Goal: Information Seeking & Learning: Learn about a topic

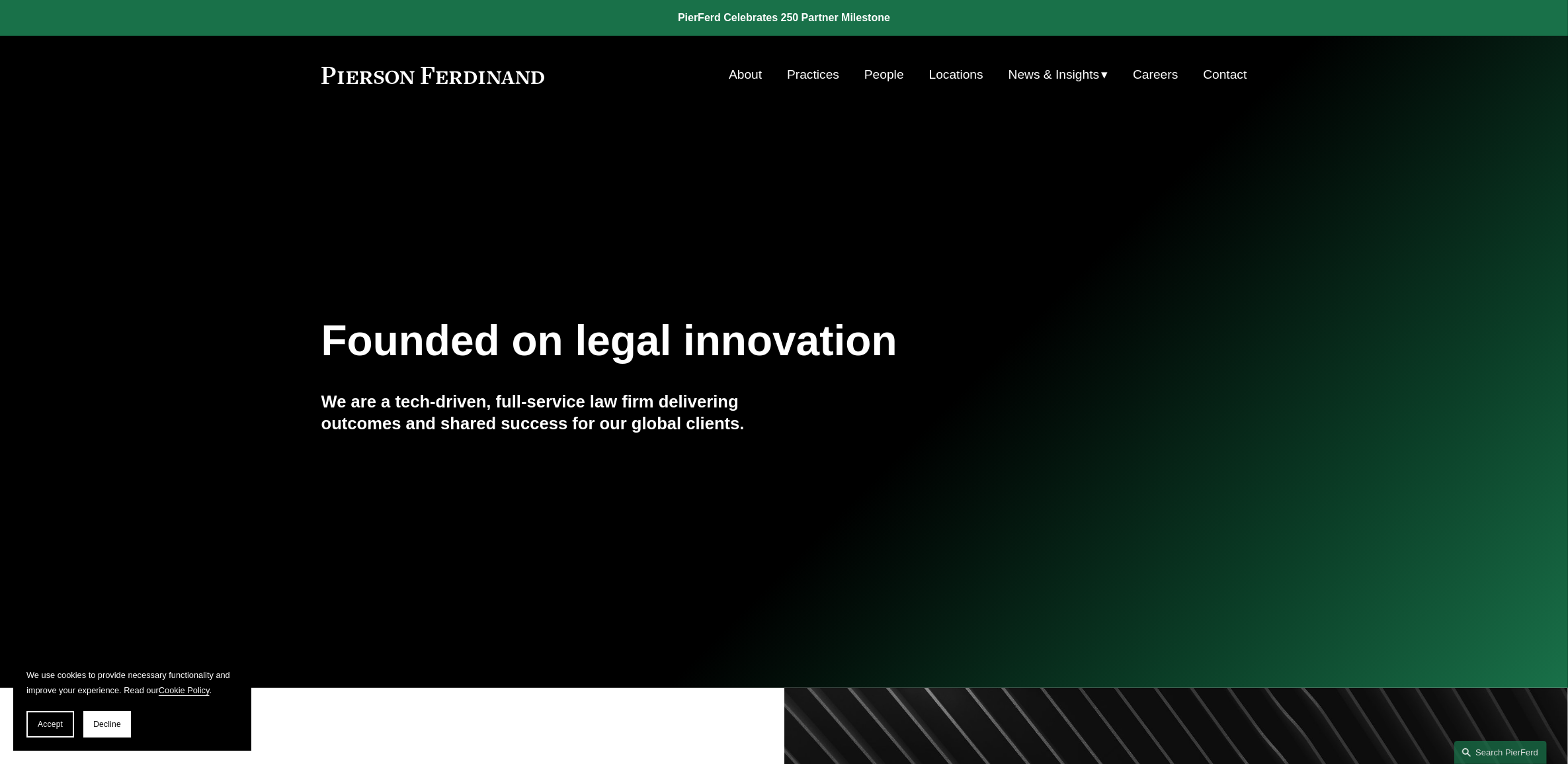
click at [875, 75] on link "People" at bounding box center [884, 75] width 40 height 25
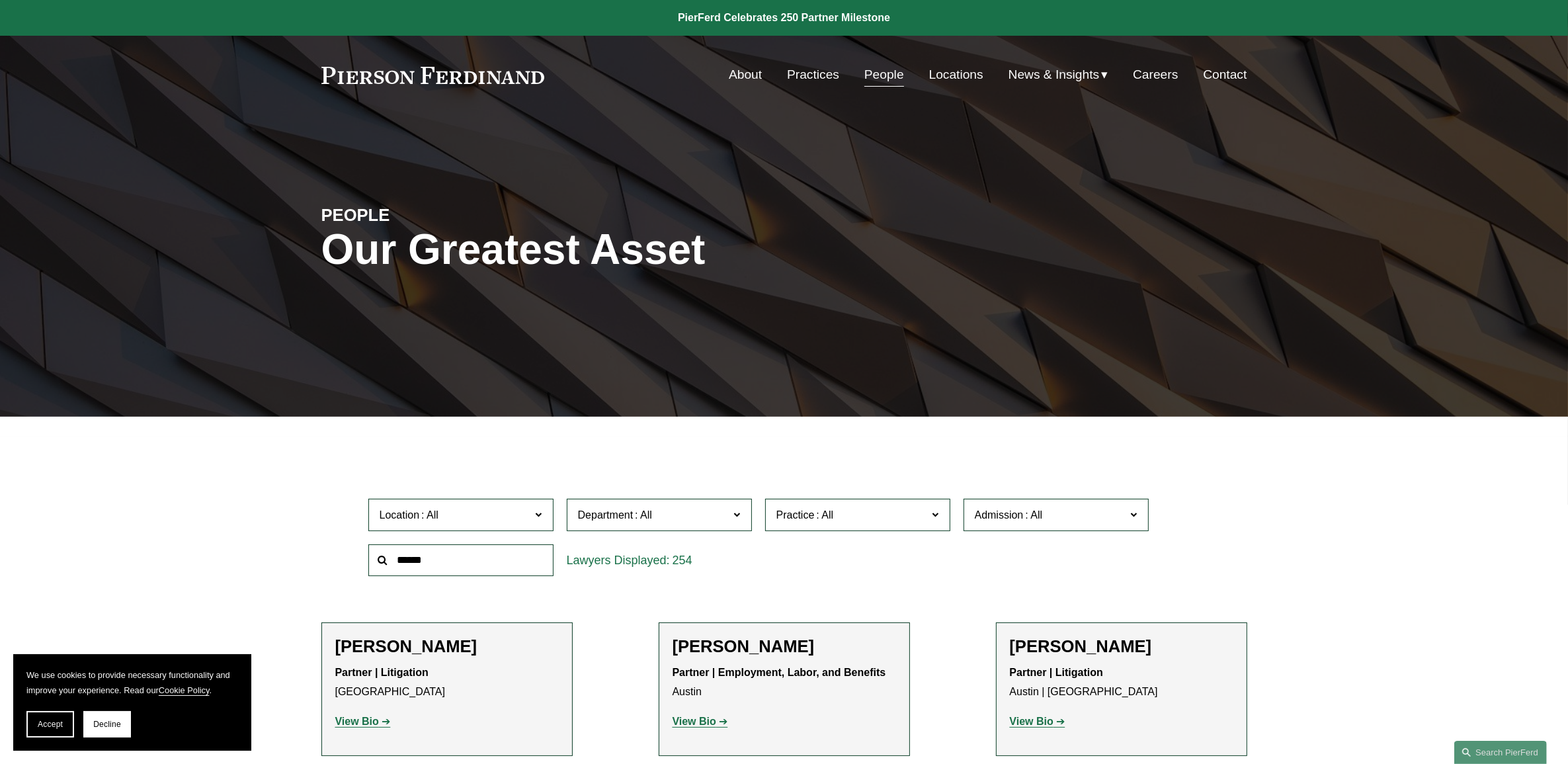
click at [1026, 519] on span at bounding box center [1033, 515] width 21 height 11
click at [0, 0] on link "[US_STATE]" at bounding box center [0, 0] width 0 height 0
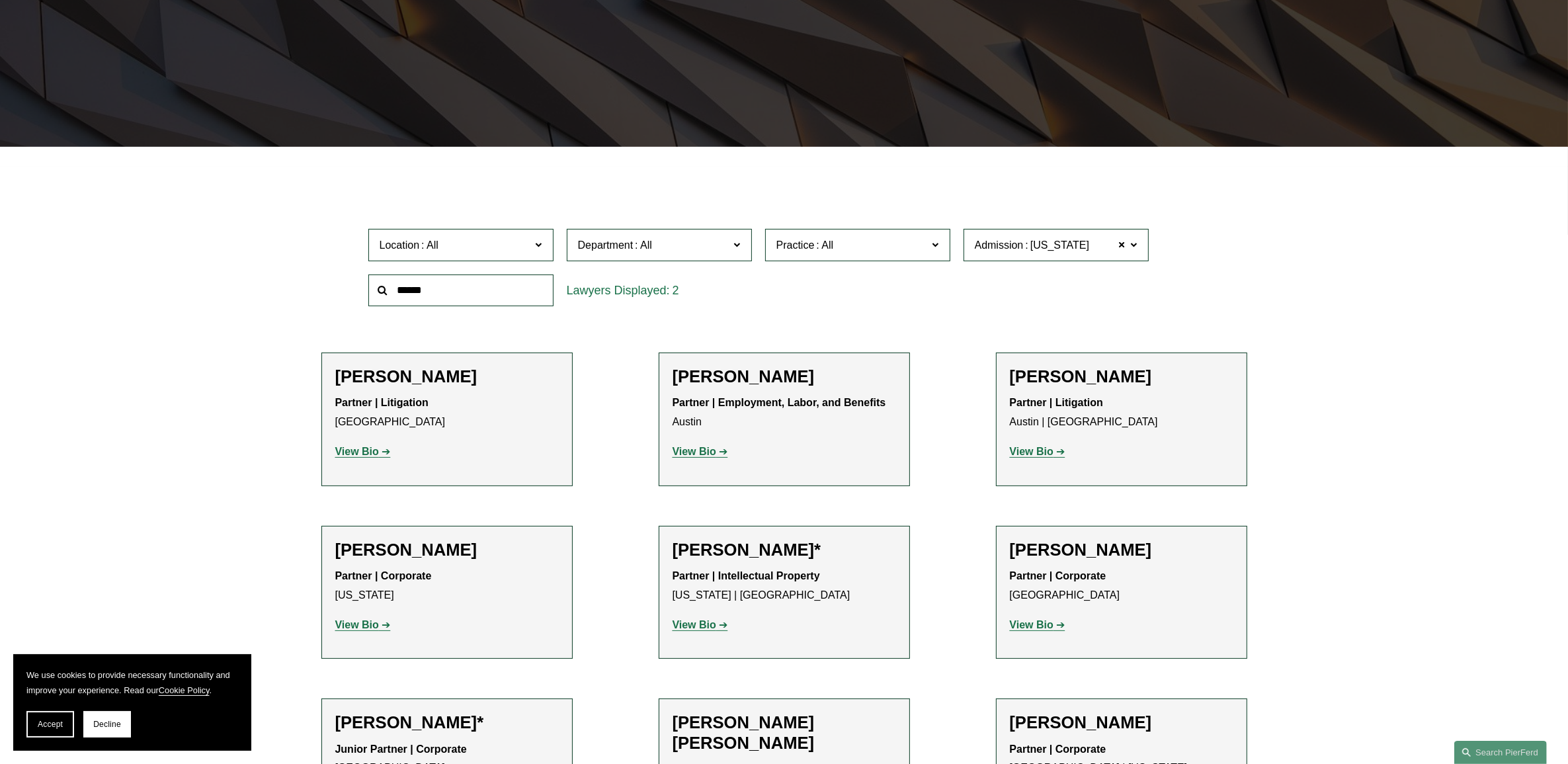
scroll to position [288, 0]
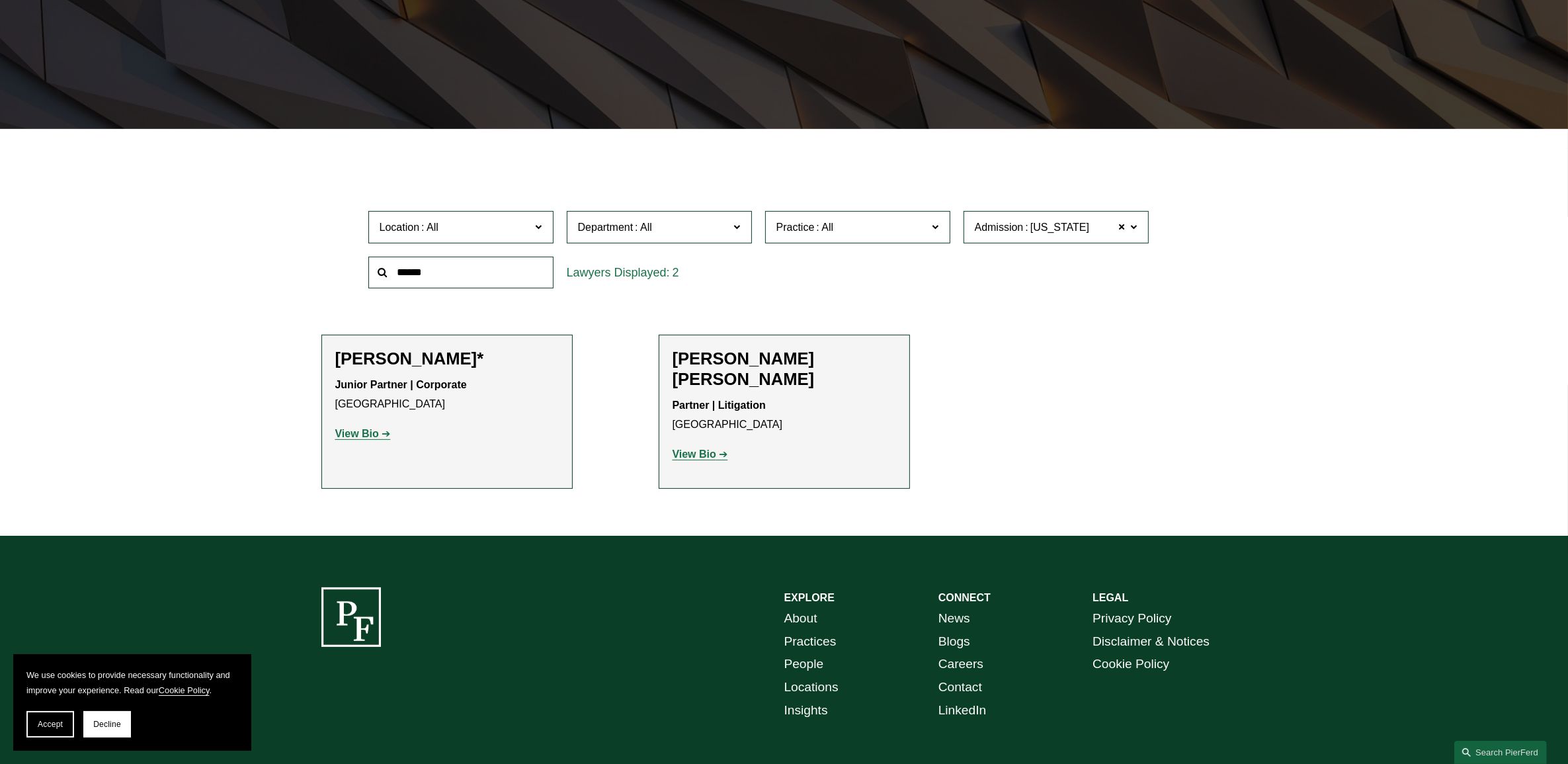
click at [691, 449] on strong "View Bio" at bounding box center [694, 454] width 44 height 11
drag, startPoint x: 148, startPoint y: 286, endPoint x: 1228, endPoint y: 418, distance: 1088.0
click at [1228, 418] on div "Filter Location All [GEOGRAPHIC_DATA] [GEOGRAPHIC_DATA] [GEOGRAPHIC_DATA] [GEOG…" at bounding box center [784, 343] width 1568 height 387
click at [1228, 418] on ul "Filter Location All [GEOGRAPHIC_DATA] [GEOGRAPHIC_DATA] [GEOGRAPHIC_DATA] [GEOG…" at bounding box center [784, 327] width 1020 height 324
click at [690, 449] on strong "View Bio" at bounding box center [694, 454] width 44 height 11
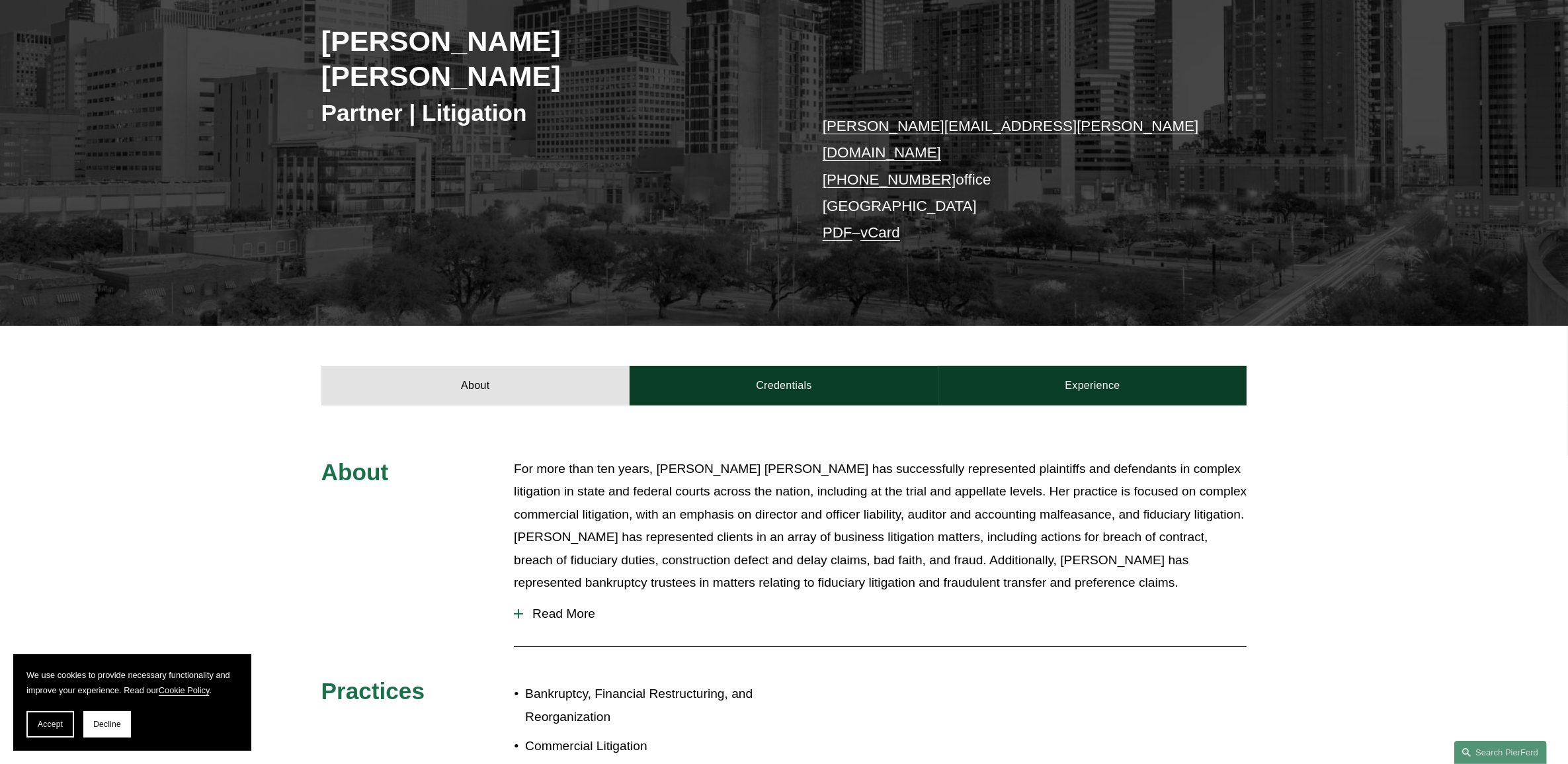
scroll to position [331, 0]
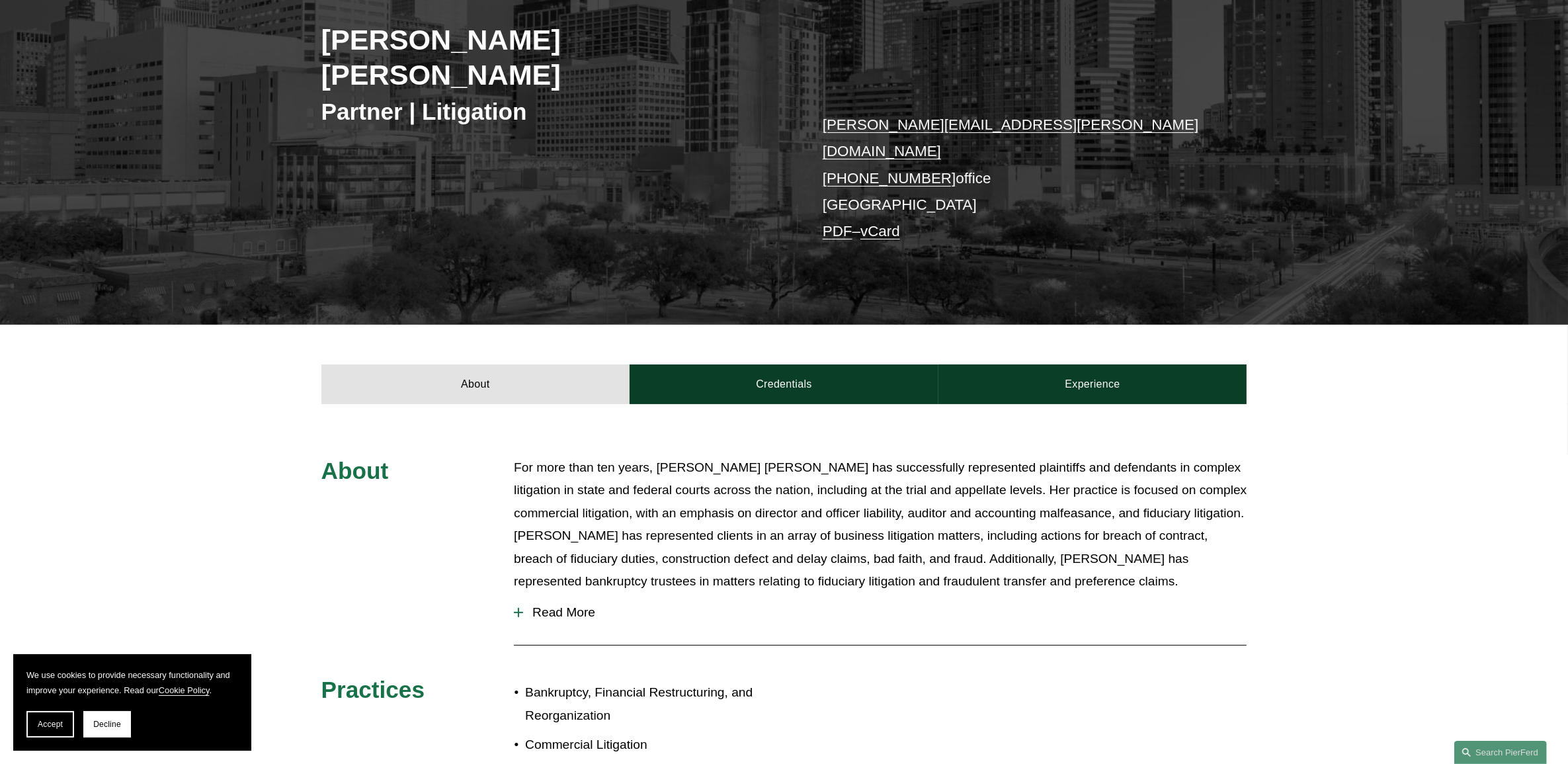
scroll to position [248, 0]
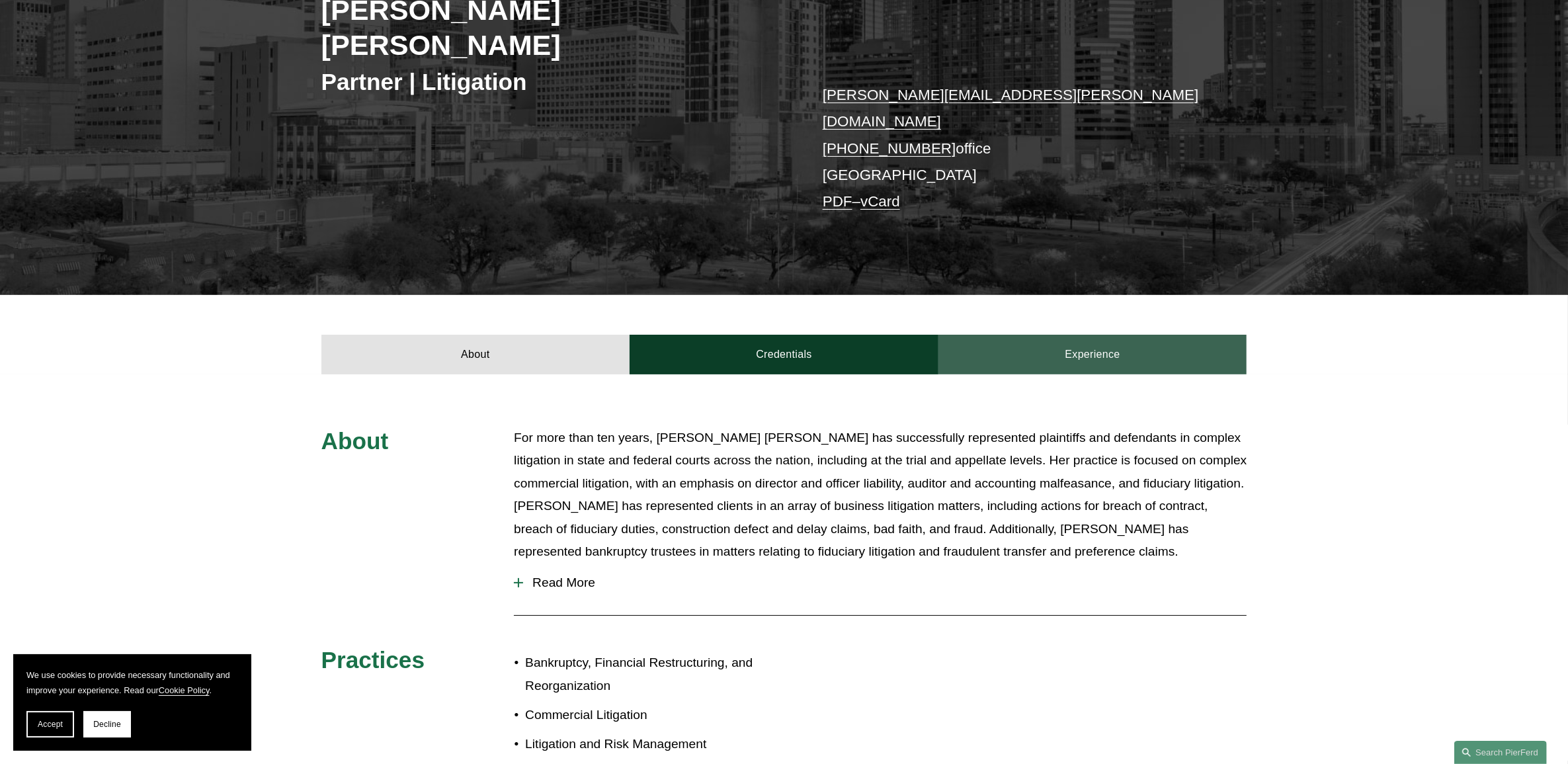
click at [1035, 335] on link "Experience" at bounding box center [1093, 355] width 309 height 40
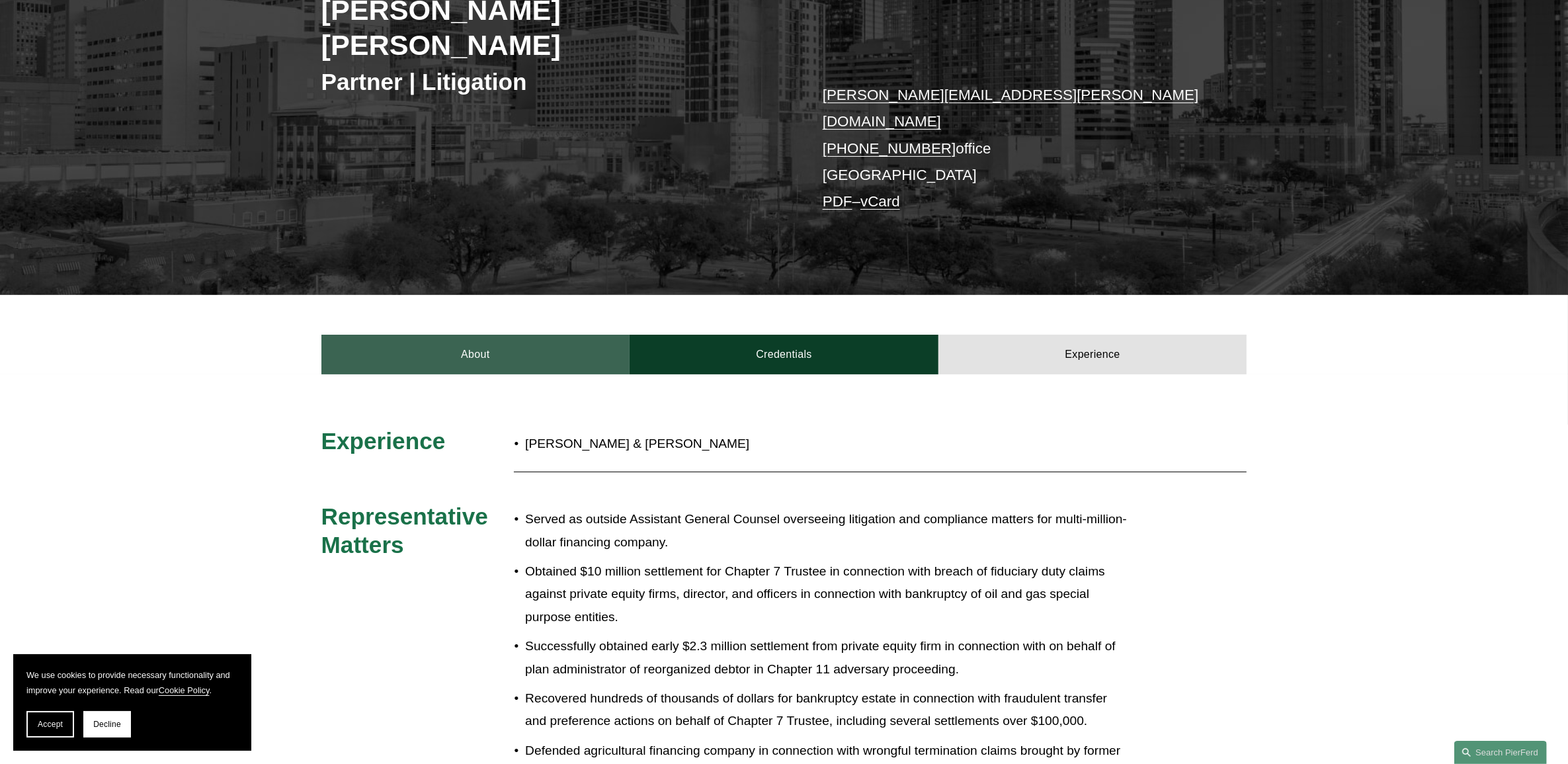
click at [435, 335] on link "About" at bounding box center [475, 355] width 309 height 40
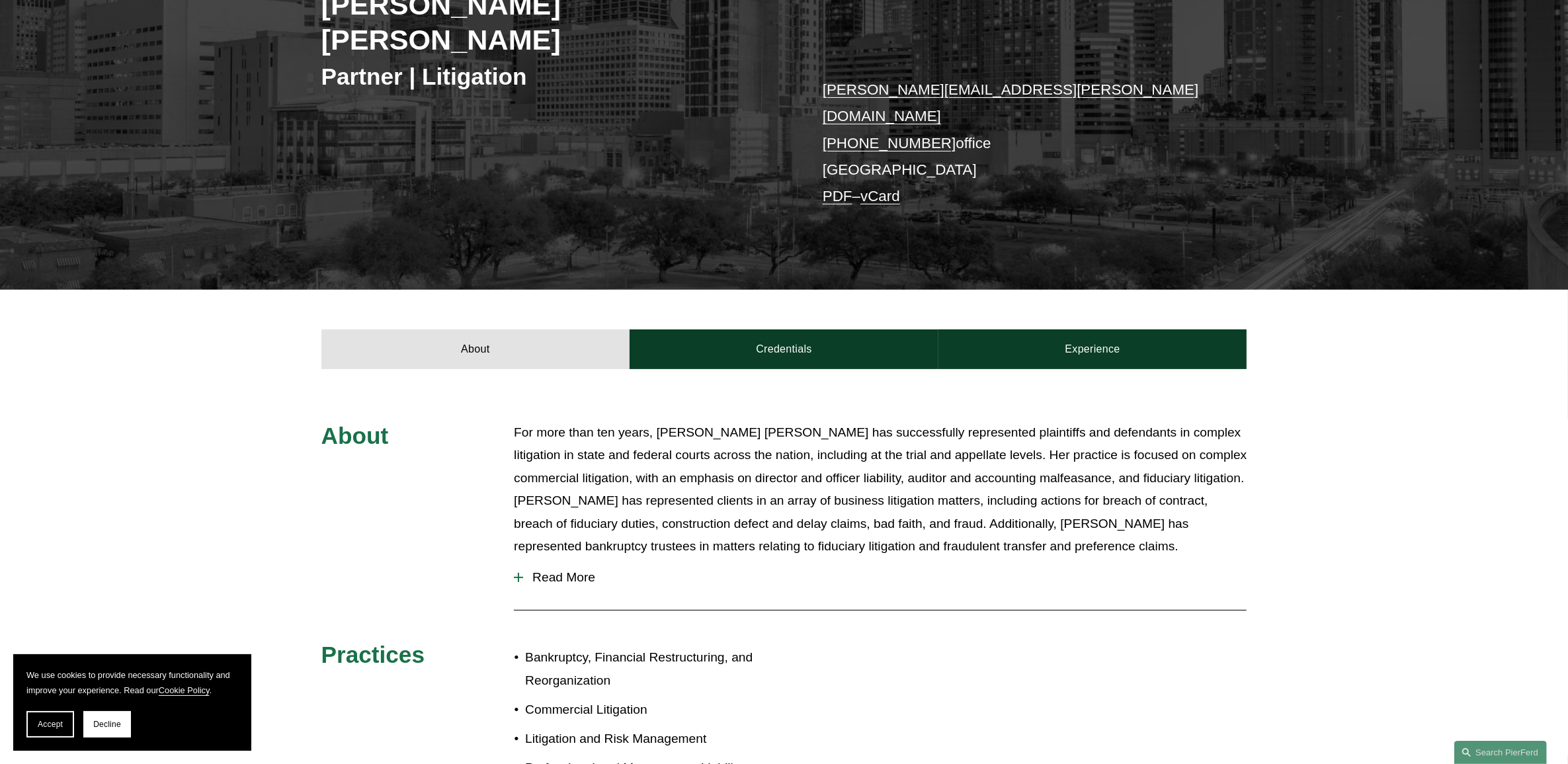
scroll to position [496, 0]
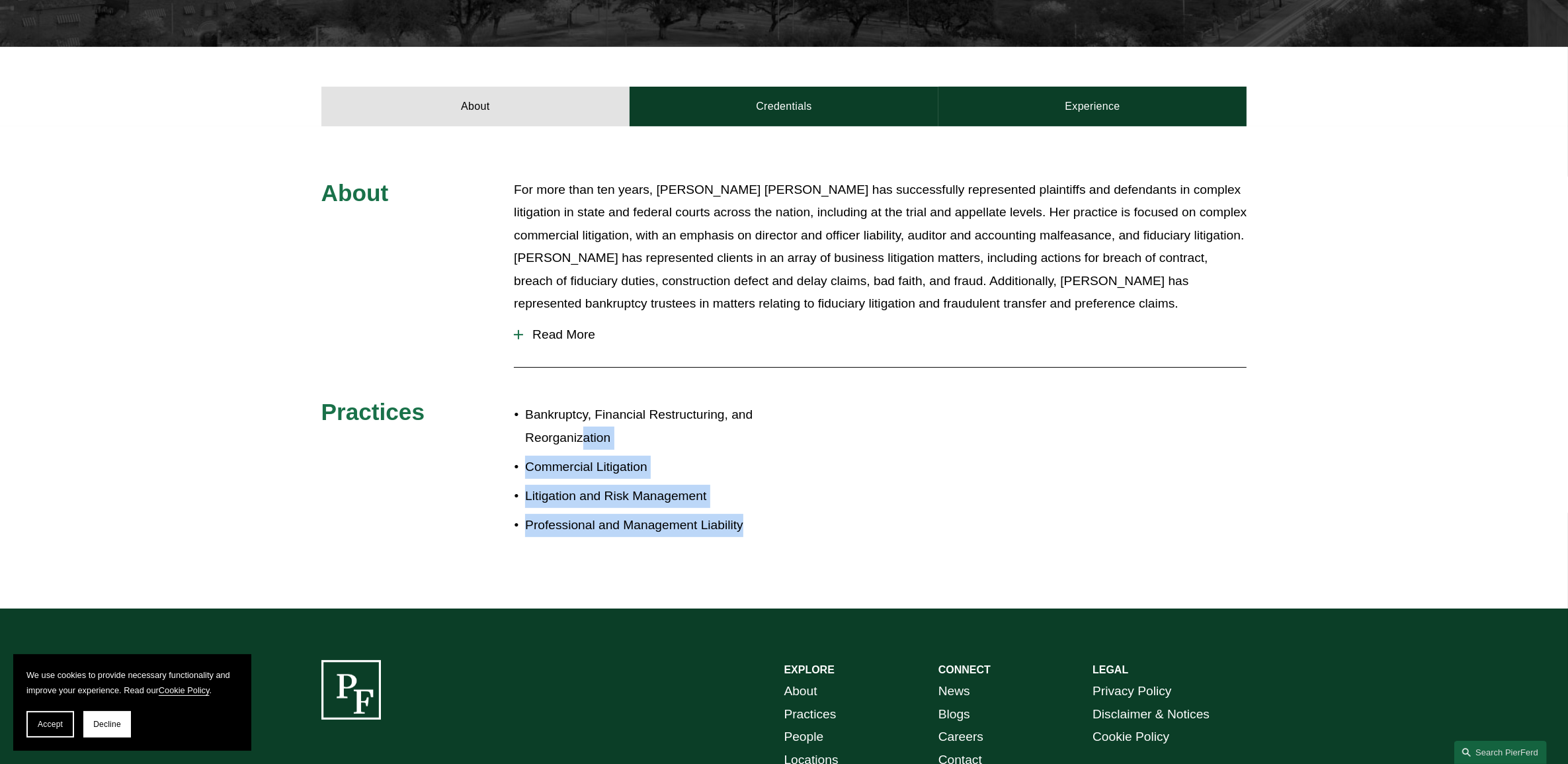
drag, startPoint x: 799, startPoint y: 490, endPoint x: 581, endPoint y: 397, distance: 237.0
click at [581, 397] on div "About For more than ten years, Rebecca Muff Randolph has successfully represent…" at bounding box center [784, 368] width 1568 height 379
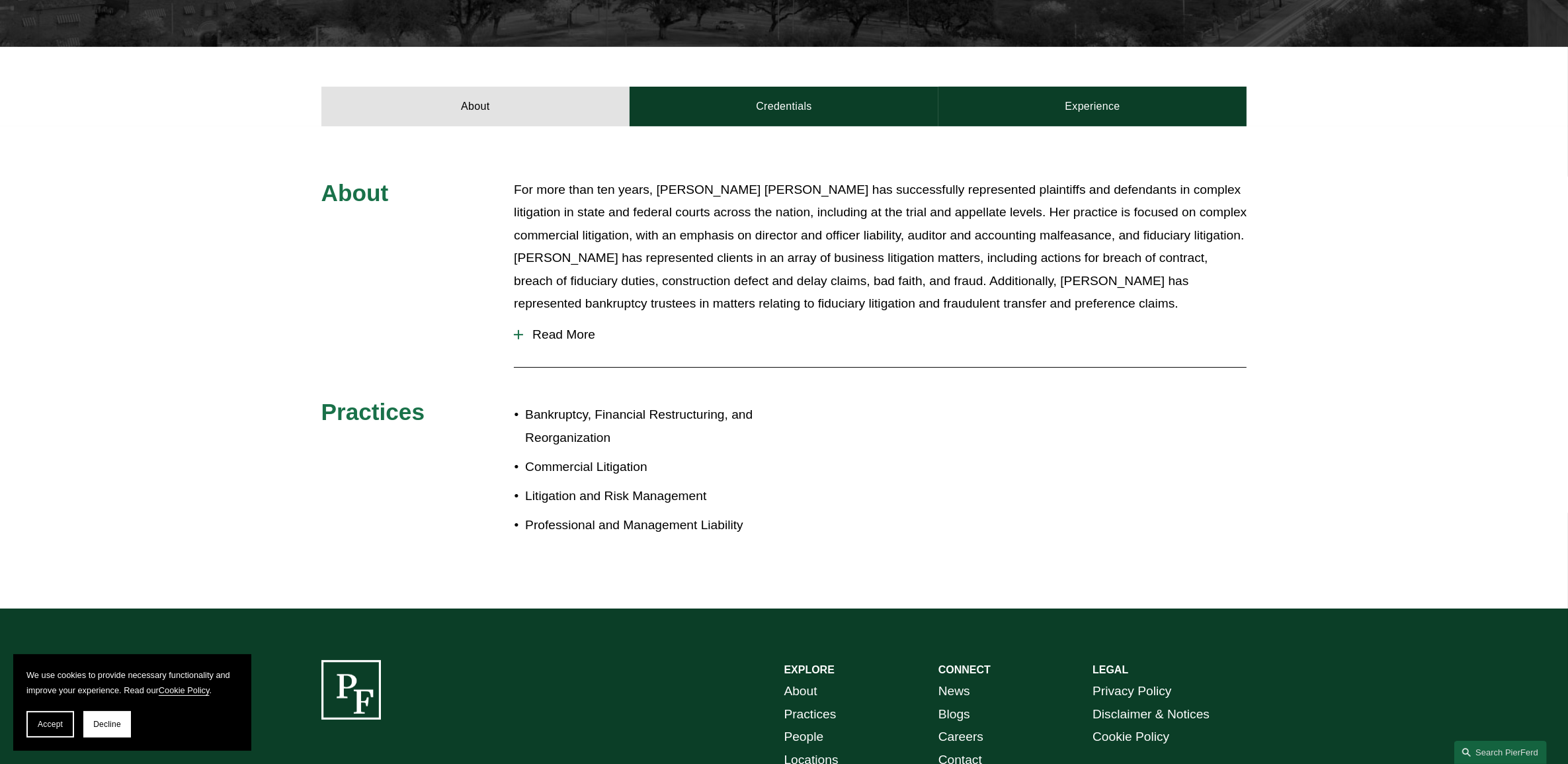
drag, startPoint x: 581, startPoint y: 397, endPoint x: 608, endPoint y: 214, distance: 185.0
click at [608, 214] on p "For more than ten years, Rebecca Muff Randolph has successfully represented pla…" at bounding box center [880, 247] width 732 height 137
click at [541, 317] on button "Read More" at bounding box center [880, 334] width 732 height 35
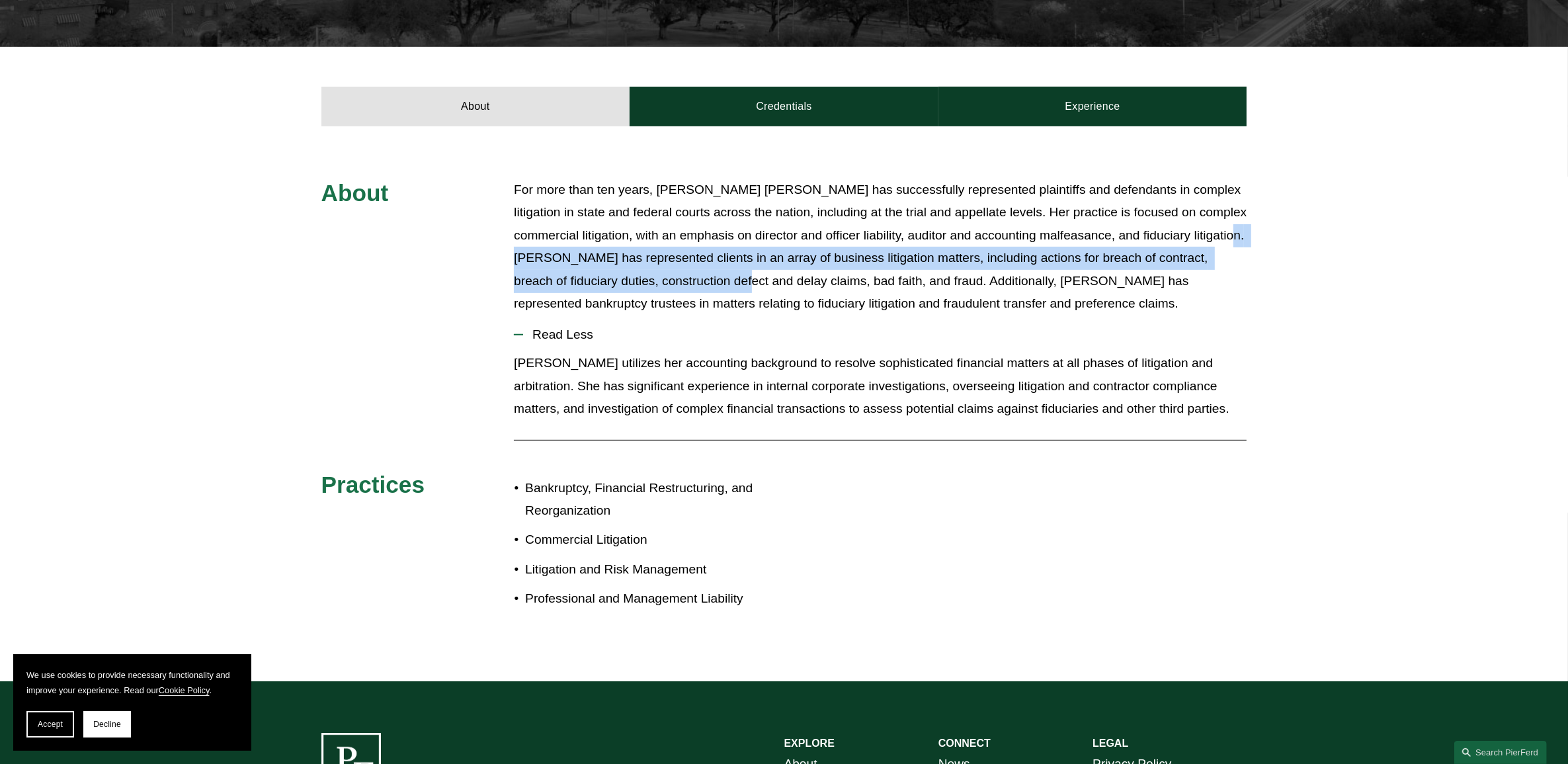
drag, startPoint x: 540, startPoint y: 216, endPoint x: 766, endPoint y: 238, distance: 227.1
click at [766, 238] on p "For more than ten years, Rebecca Muff Randolph has successfully represented pla…" at bounding box center [880, 247] width 732 height 137
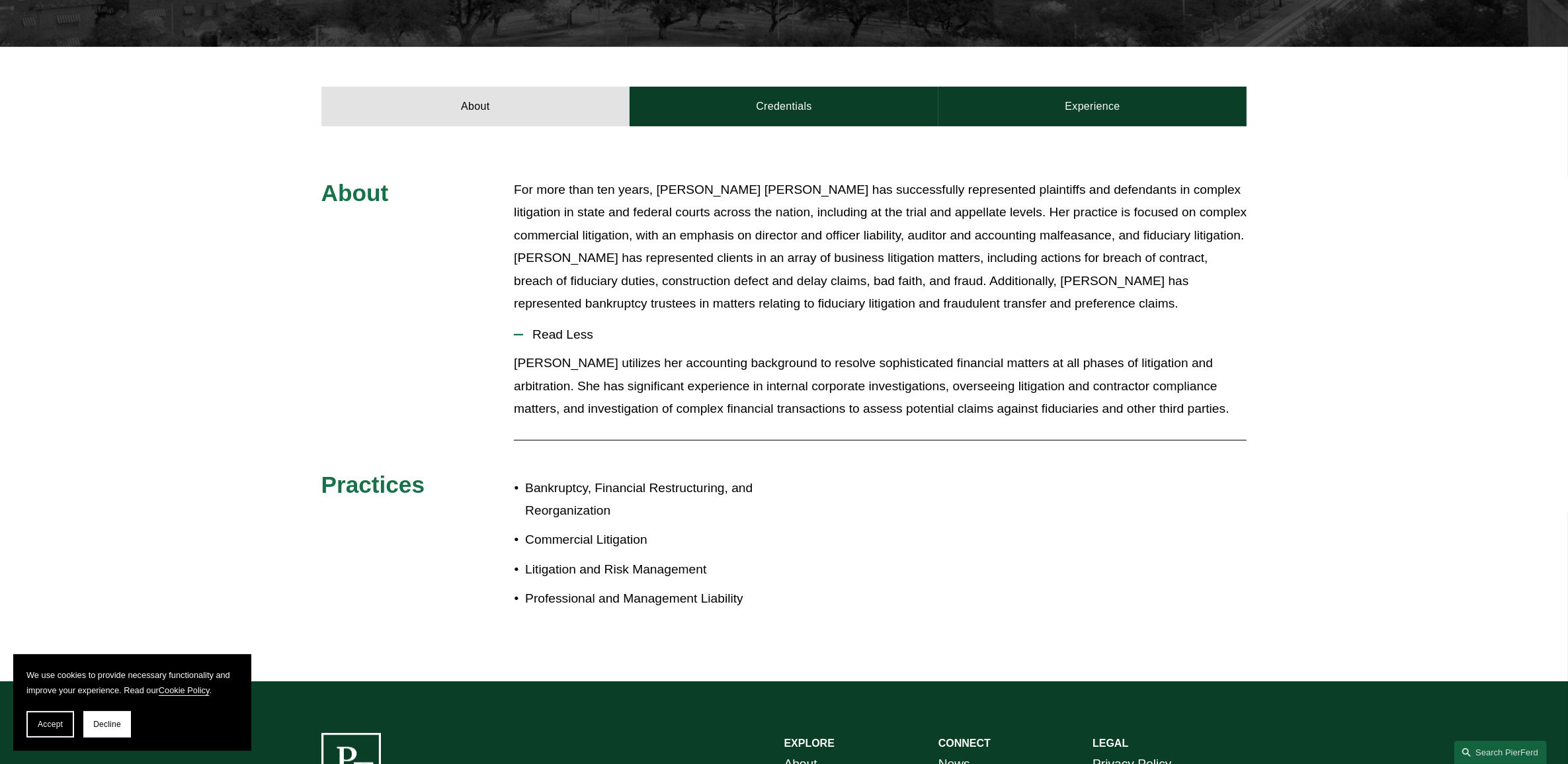
drag, startPoint x: 766, startPoint y: 238, endPoint x: 732, endPoint y: 332, distance: 100.0
click at [732, 352] on p "Rebecca utilizes her accounting background to resolve sophisticated financial m…" at bounding box center [880, 386] width 732 height 69
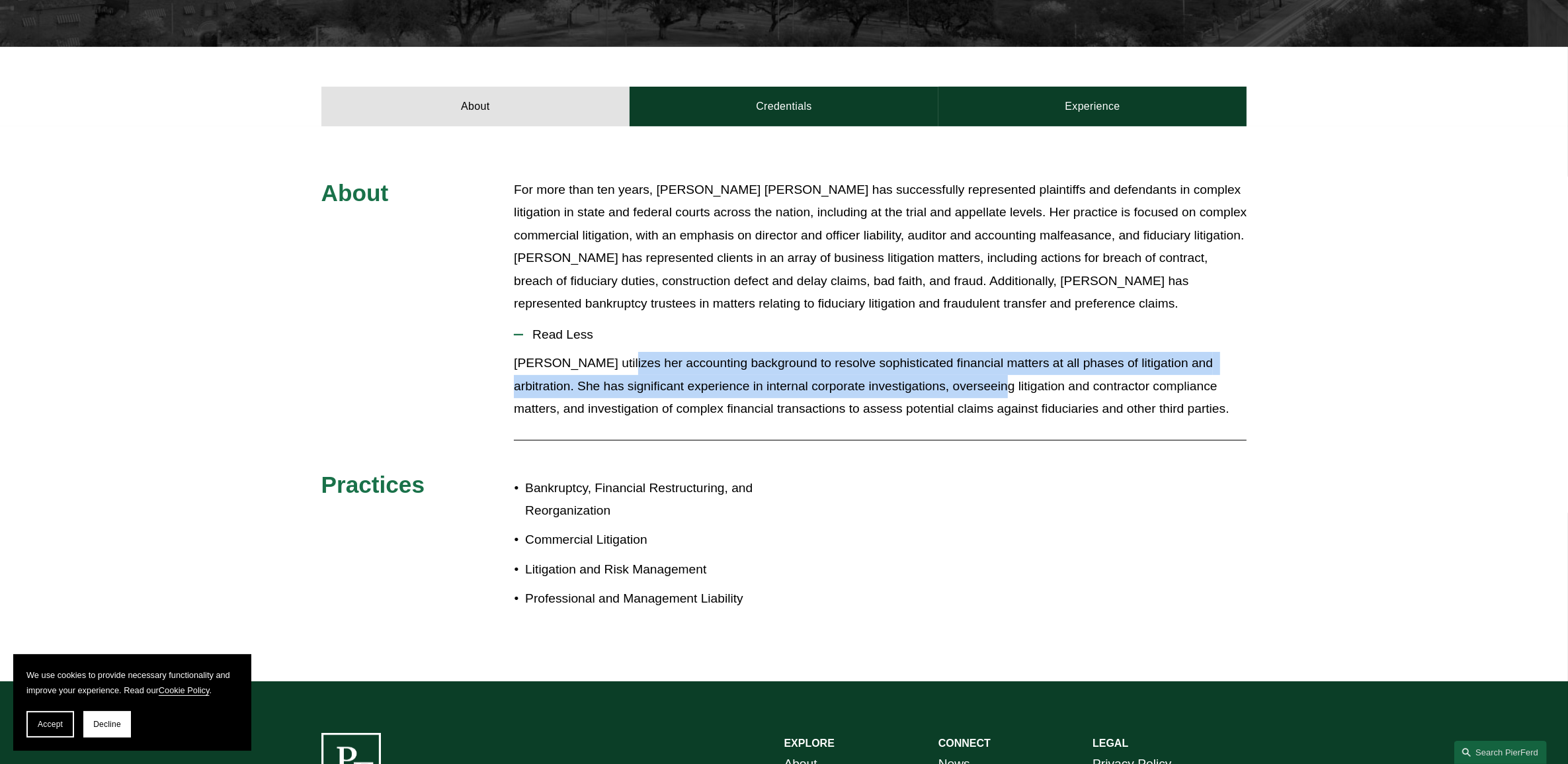
drag, startPoint x: 616, startPoint y: 318, endPoint x: 970, endPoint y: 353, distance: 355.7
click at [970, 353] on p "Rebecca utilizes her accounting background to resolve sophisticated financial m…" at bounding box center [880, 386] width 732 height 69
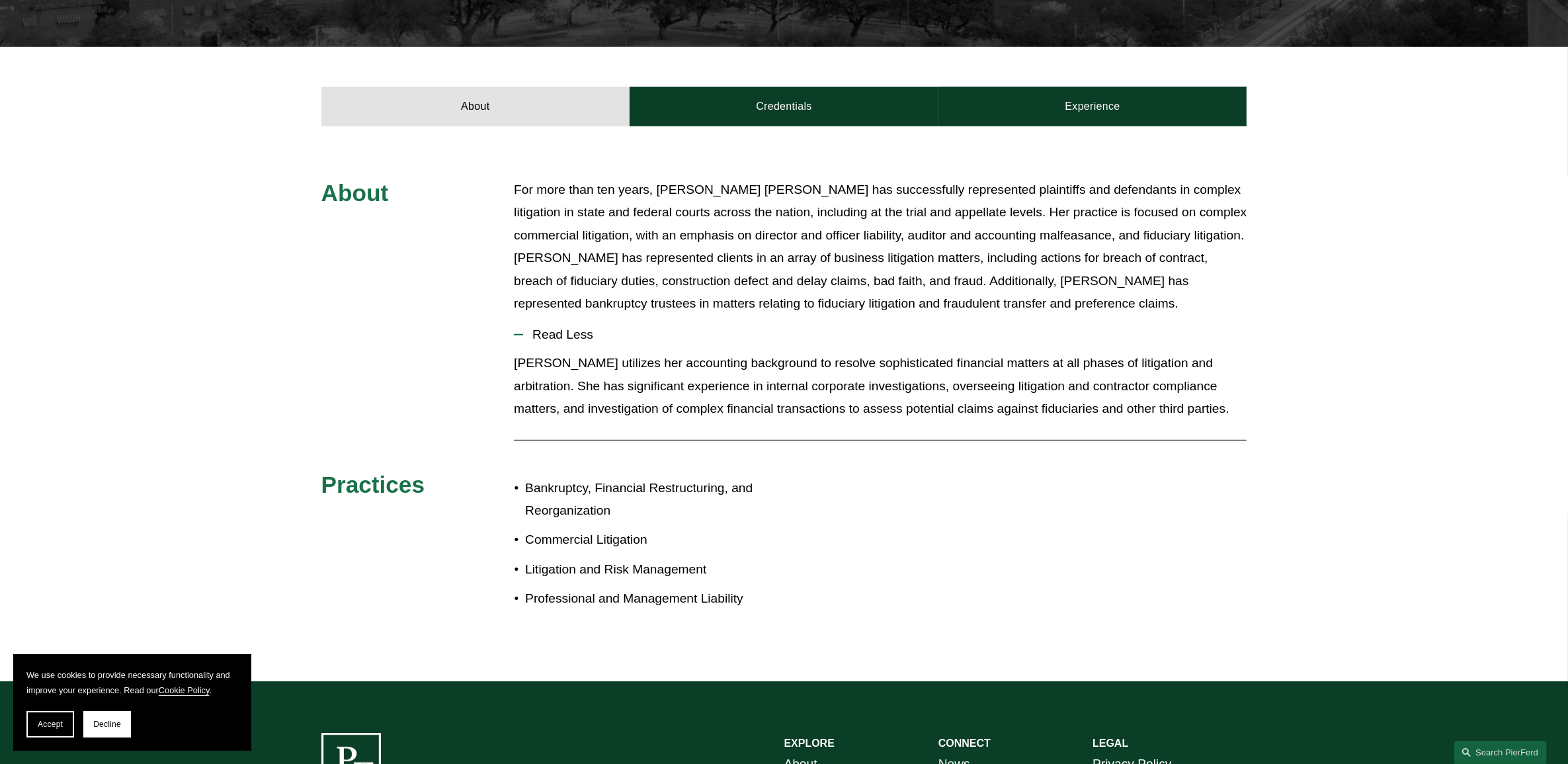
drag, startPoint x: 970, startPoint y: 353, endPoint x: 952, endPoint y: 358, distance: 18.7
click at [952, 358] on p "Rebecca utilizes her accounting background to resolve sophisticated financial m…" at bounding box center [880, 386] width 732 height 69
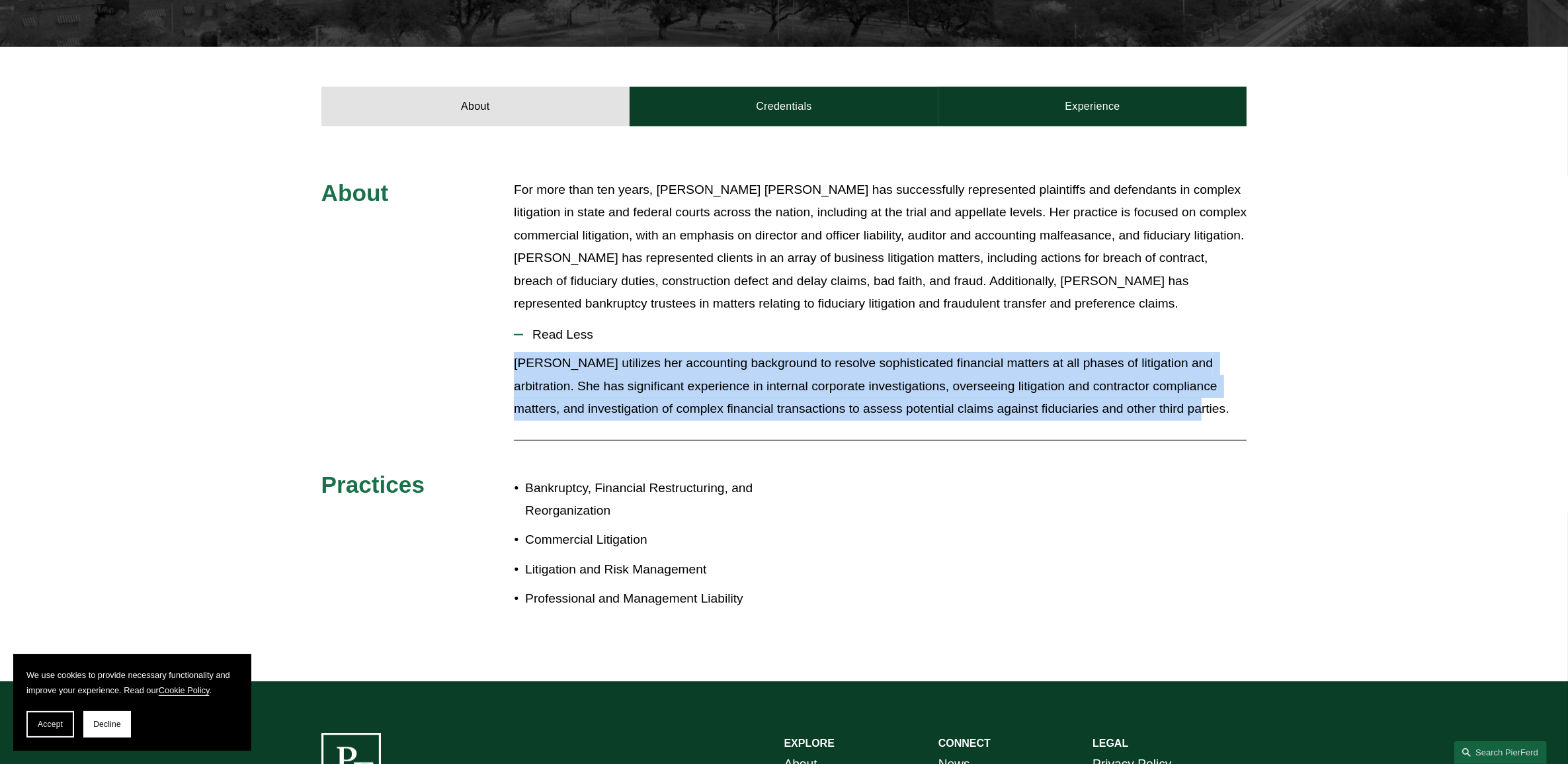
drag, startPoint x: 1162, startPoint y: 377, endPoint x: 774, endPoint y: 298, distance: 396.0
click at [774, 317] on li "Read Less Rebecca utilizes her accounting background to resolve sophisticated f…" at bounding box center [880, 374] width 732 height 113
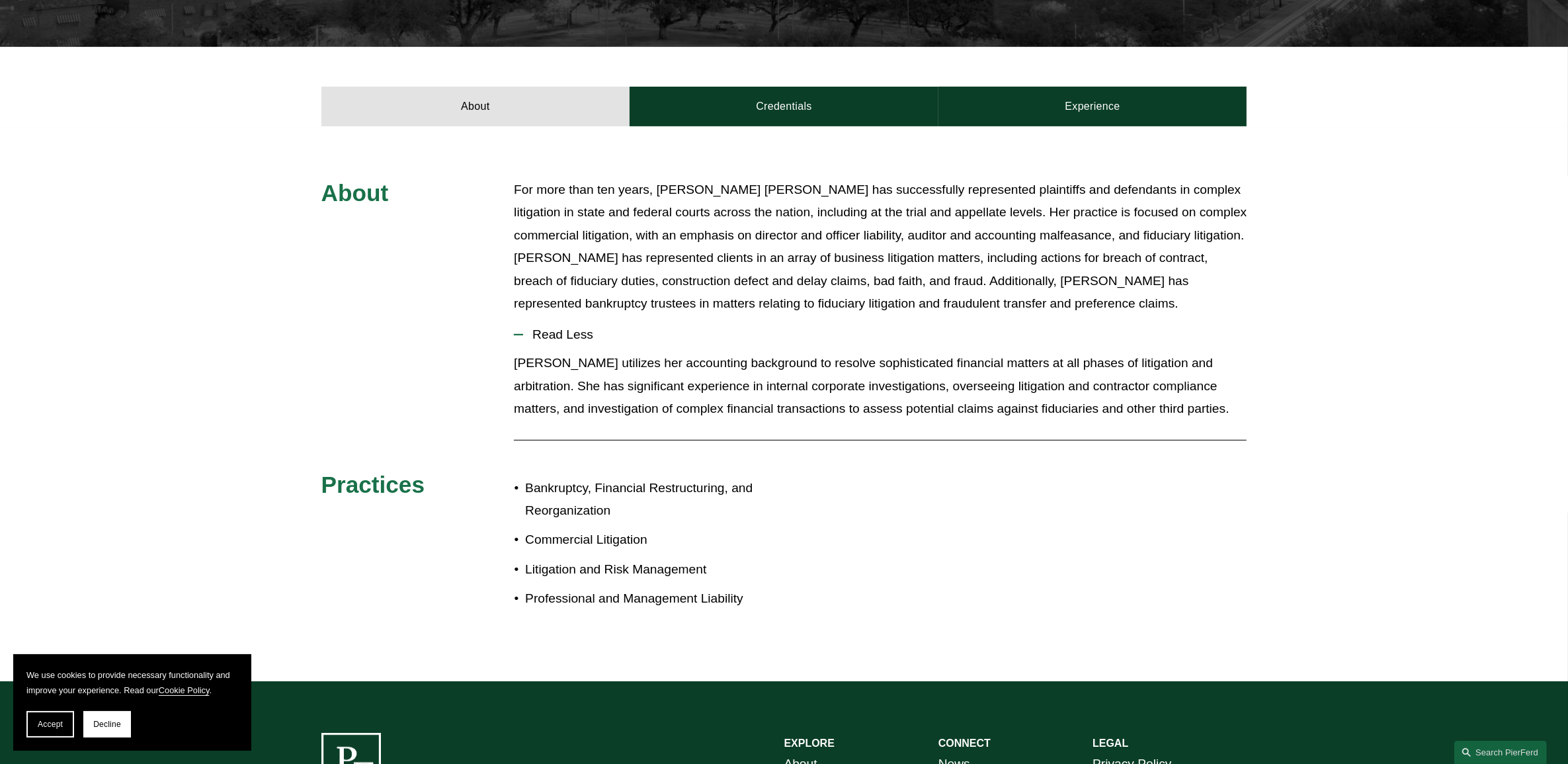
drag, startPoint x: 774, startPoint y: 298, endPoint x: 624, endPoint y: 192, distance: 183.7
click at [624, 192] on p "For more than ten years, Rebecca Muff Randolph has successfully represented pla…" at bounding box center [880, 247] width 732 height 137
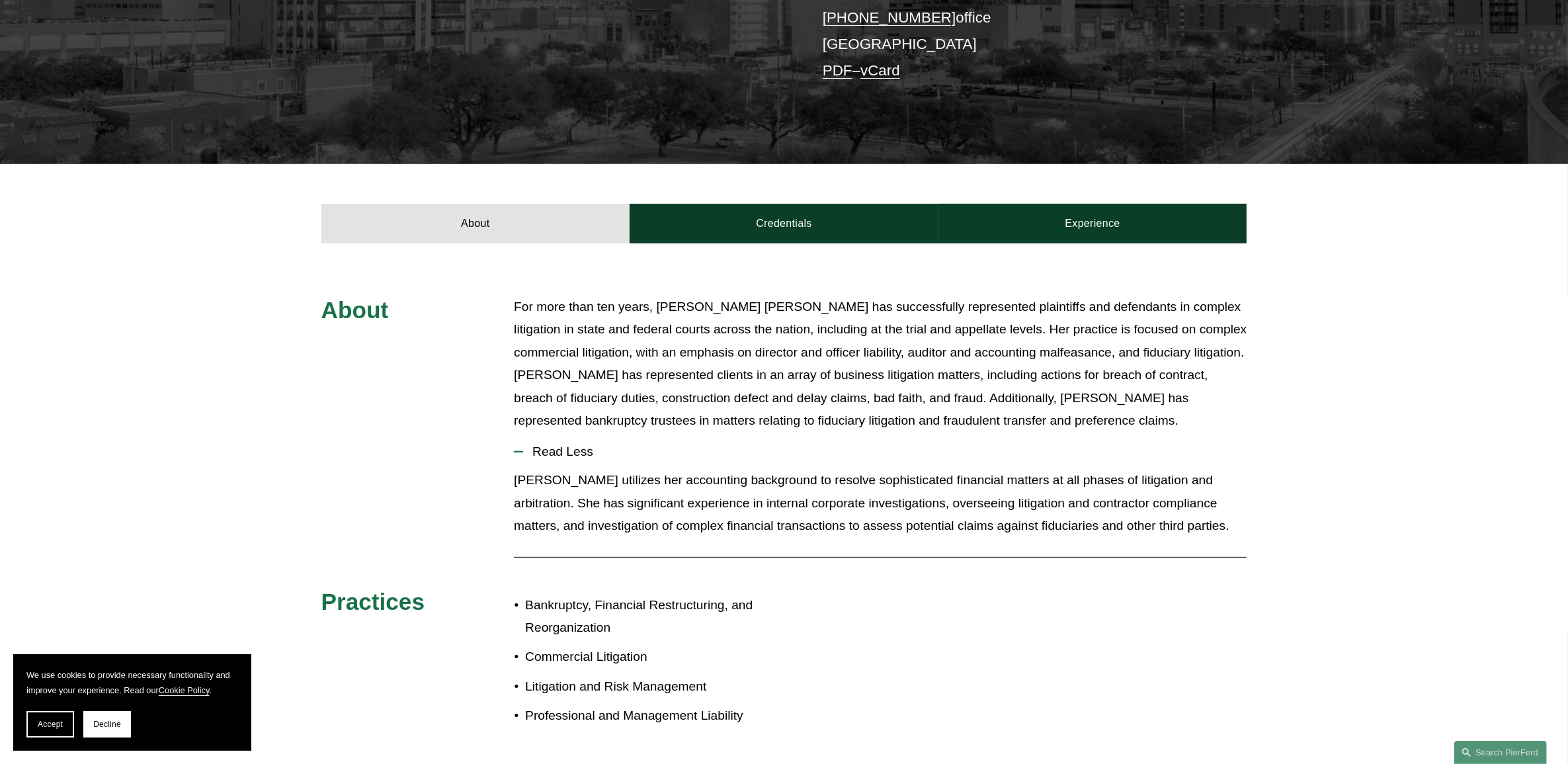
scroll to position [248, 0]
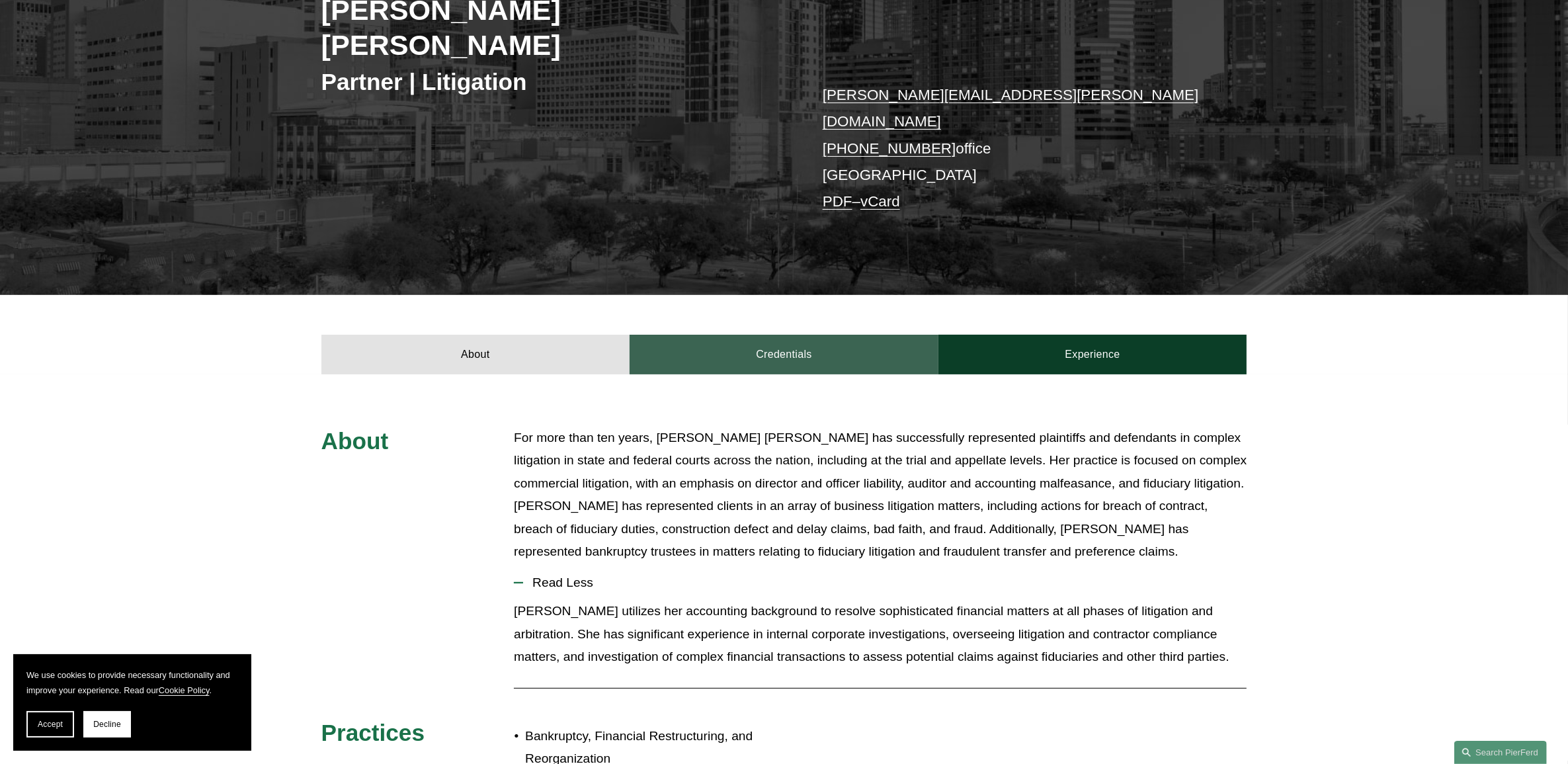
click at [728, 335] on link "Credentials" at bounding box center [783, 355] width 309 height 40
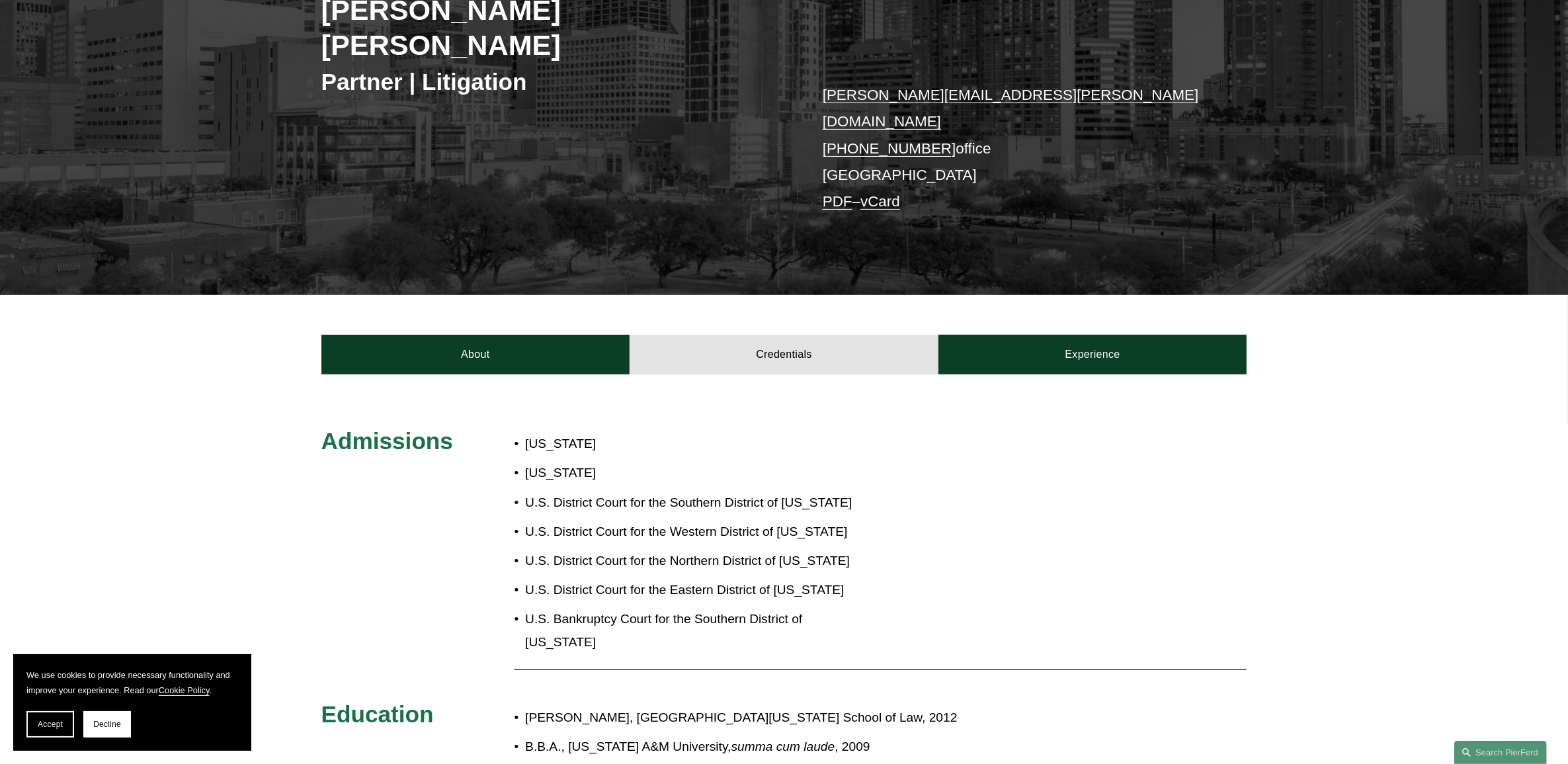
click at [528, 550] on p "U.S. District Court for the Northern District of Texas" at bounding box center [693, 561] width 336 height 23
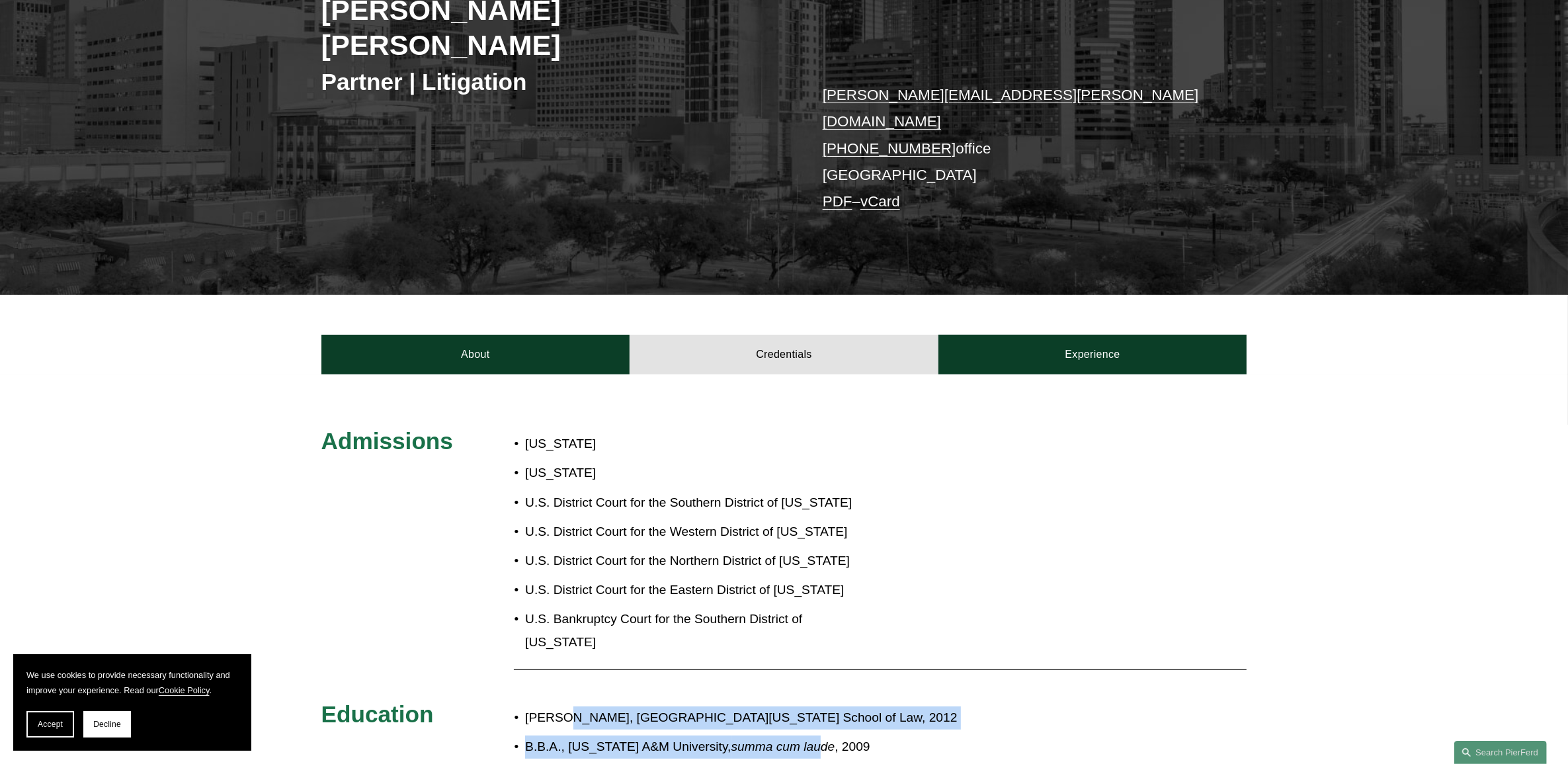
drag, startPoint x: 602, startPoint y: 641, endPoint x: 789, endPoint y: 674, distance: 189.9
click at [789, 707] on ul "J.D., University of Virginia School of Law, 2012 B.B.A., Texas A&M University, …" at bounding box center [823, 747] width 617 height 81
click at [883, 707] on p "J.D., University of Virginia School of Law, 2012" at bounding box center [828, 718] width 606 height 23
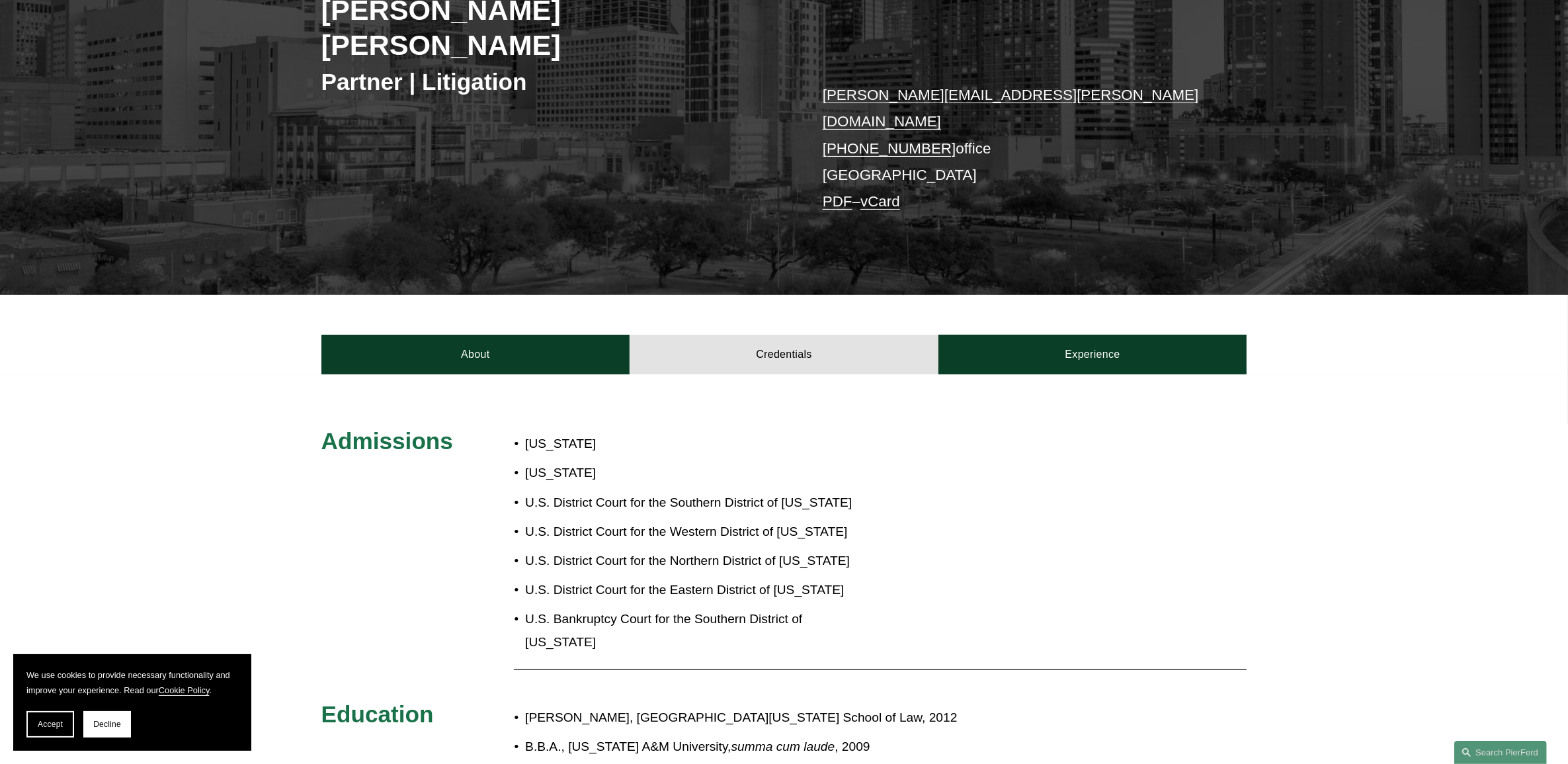
click at [571, 664] on div at bounding box center [880, 670] width 732 height 13
click at [723, 700] on div "J.D., University of Virginia School of Law, 2012 B.B.A., Texas A&M University, …" at bounding box center [823, 747] width 617 height 94
drag, startPoint x: 553, startPoint y: 657, endPoint x: 816, endPoint y: 659, distance: 263.0
click at [816, 707] on p "J.D., University of Virginia School of Law, 2012" at bounding box center [828, 718] width 606 height 23
drag, startPoint x: 816, startPoint y: 659, endPoint x: 824, endPoint y: 661, distance: 8.2
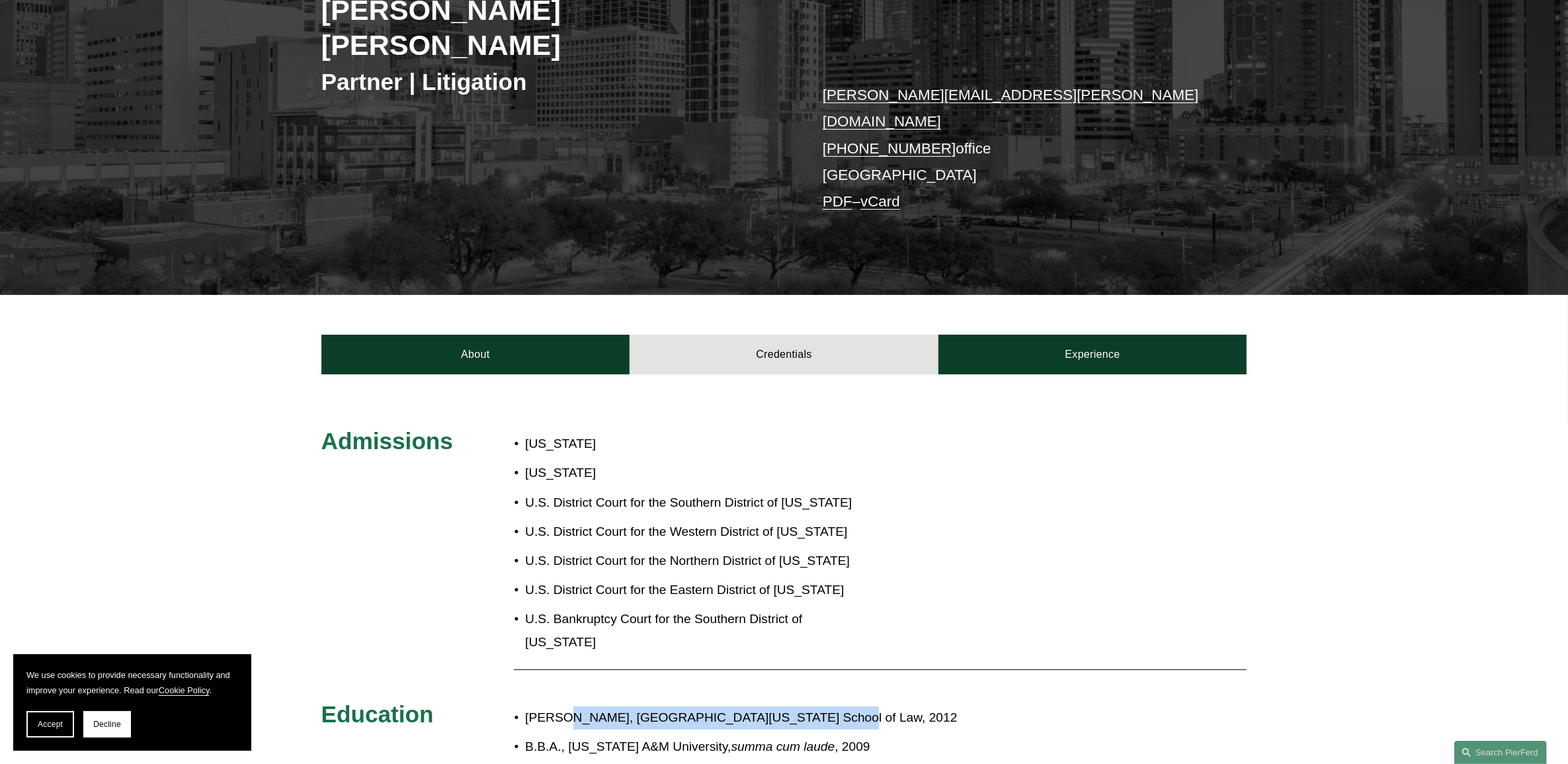
click at [824, 707] on p "J.D., University of Virginia School of Law, 2012" at bounding box center [828, 718] width 606 height 23
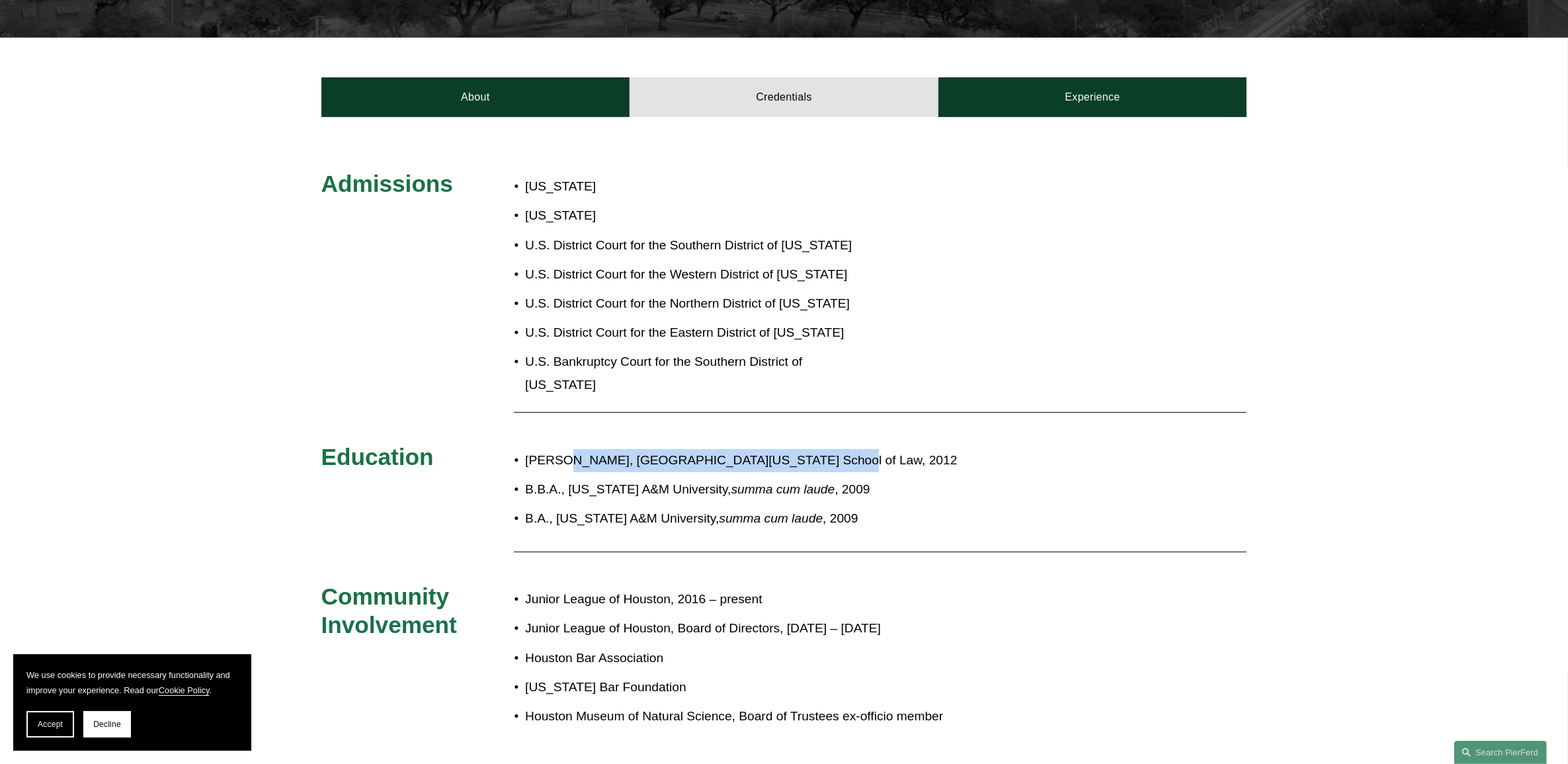
scroll to position [579, 0]
